Goal: Task Accomplishment & Management: Use online tool/utility

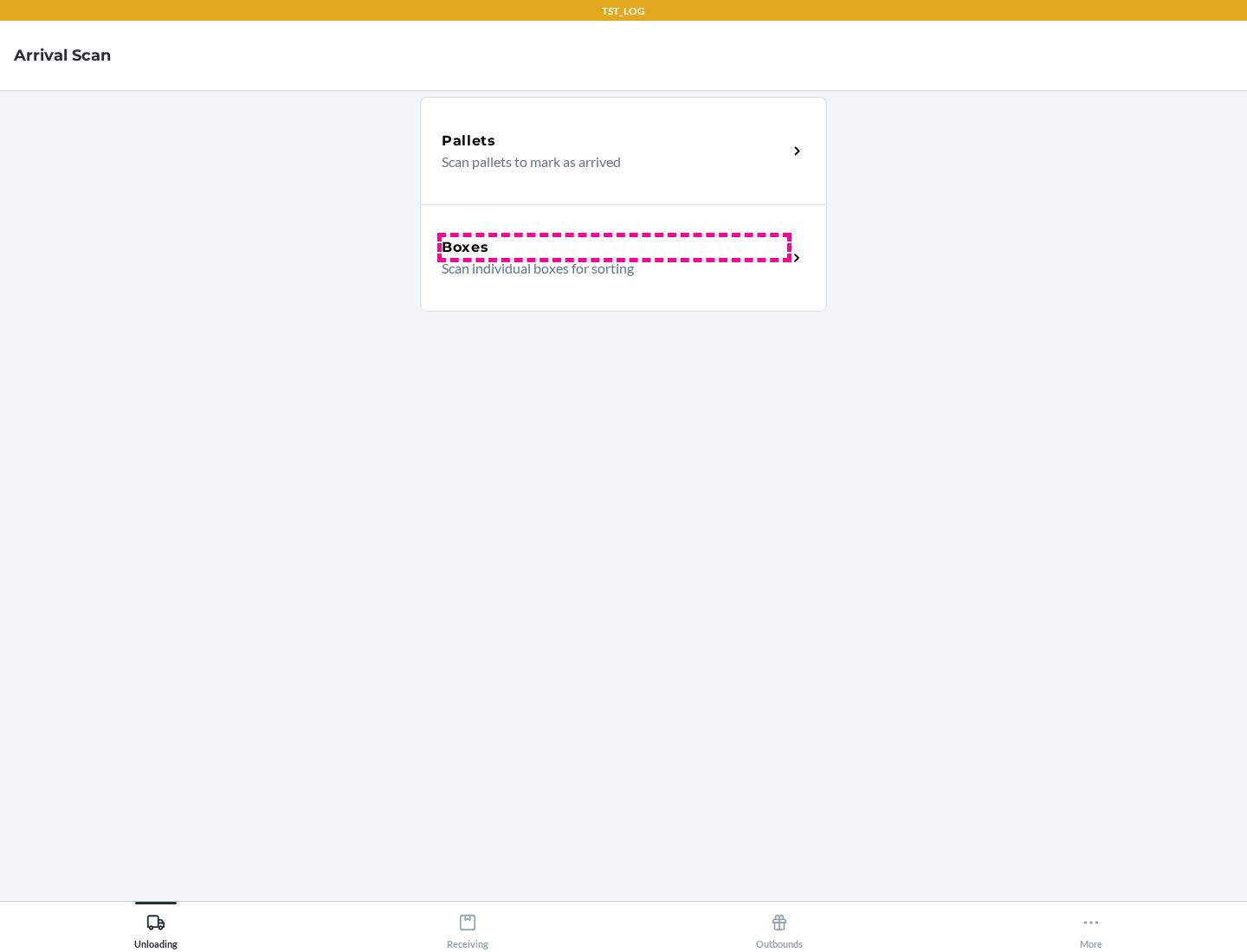
click at [614, 248] on div "Boxes" at bounding box center [614, 248] width 346 height 21
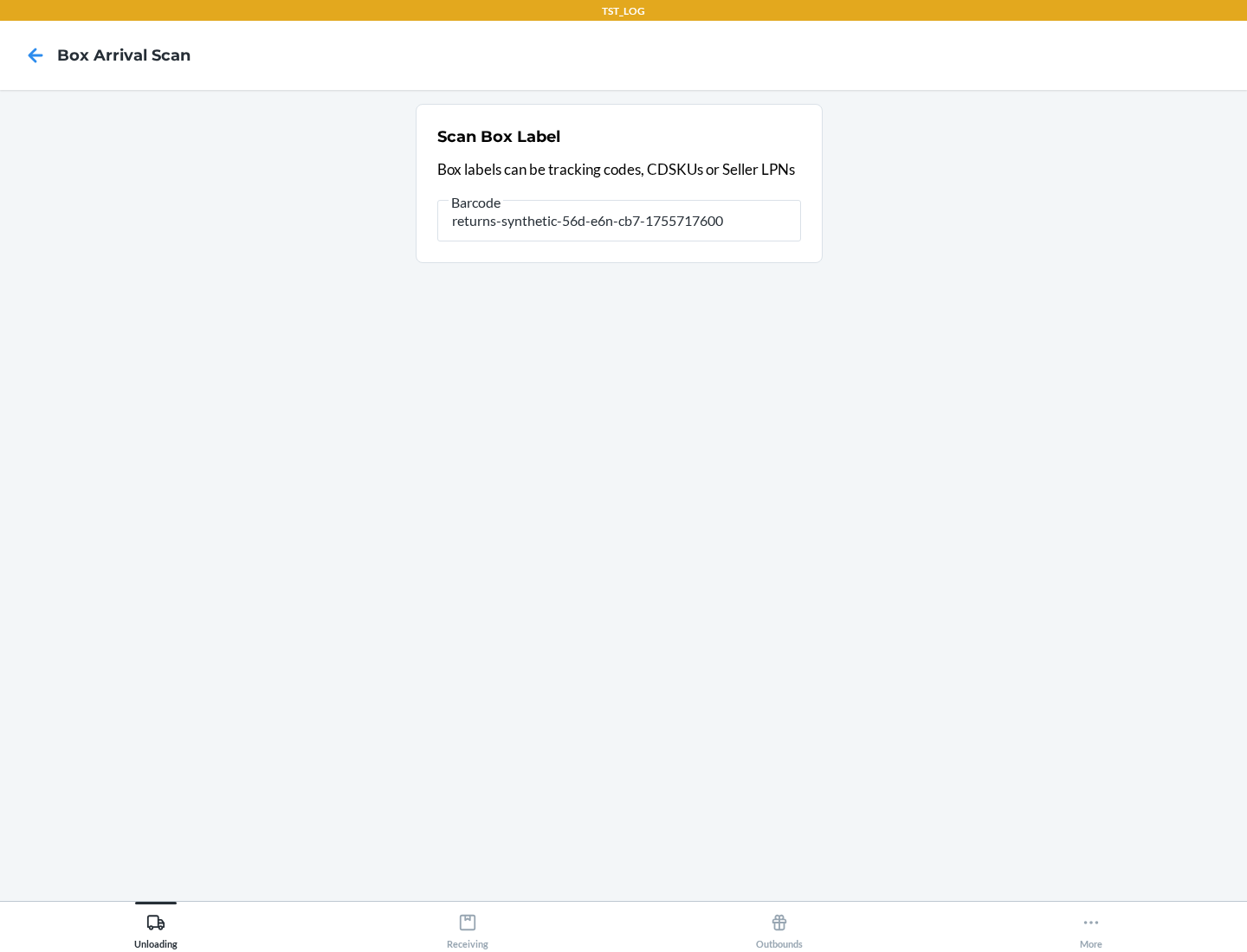
type input "returns-synthetic-56d-e6n-cb7-1755717600"
